Goal: Task Accomplishment & Management: Manage account settings

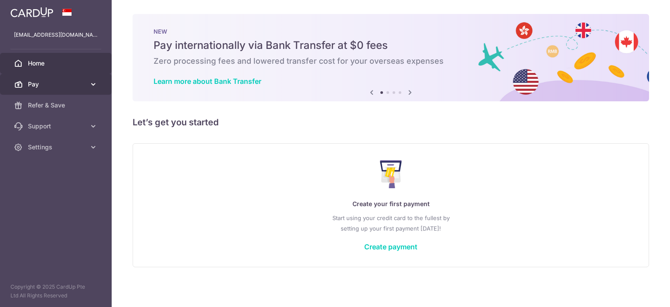
click at [77, 91] on link "Pay" at bounding box center [56, 84] width 112 height 21
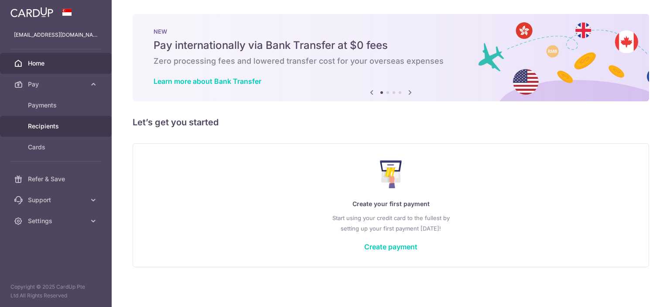
click at [60, 127] on span "Recipients" at bounding box center [57, 126] width 58 height 9
